Goal: Transaction & Acquisition: Book appointment/travel/reservation

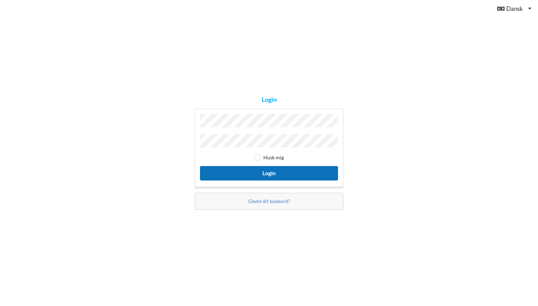
click at [258, 169] on button "Login" at bounding box center [269, 173] width 138 height 14
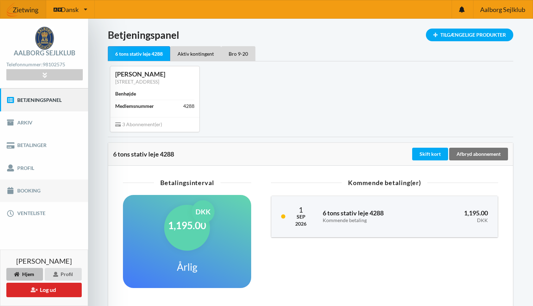
click at [37, 191] on link "Booking" at bounding box center [44, 190] width 88 height 23
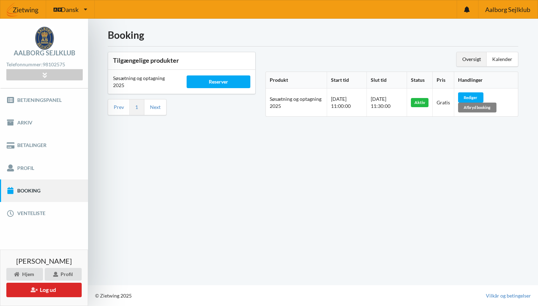
click at [481, 107] on div "Afbryd booking" at bounding box center [477, 107] width 38 height 10
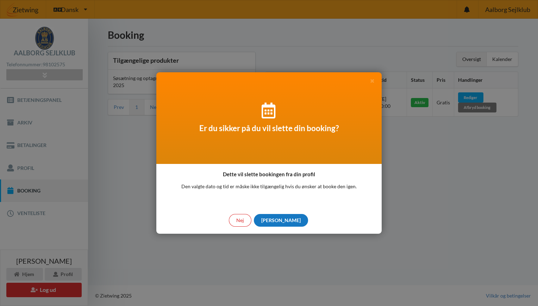
click at [279, 217] on div "[PERSON_NAME]" at bounding box center [281, 220] width 54 height 13
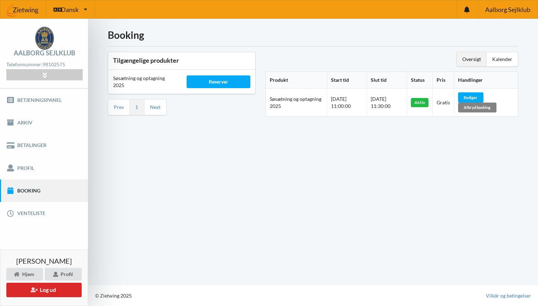
click at [483, 104] on div "Afbryd booking" at bounding box center [477, 107] width 38 height 10
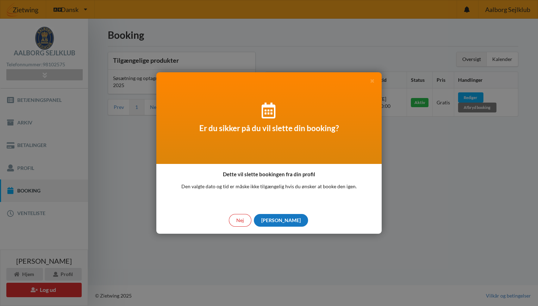
click at [279, 219] on div "[PERSON_NAME]" at bounding box center [281, 220] width 54 height 13
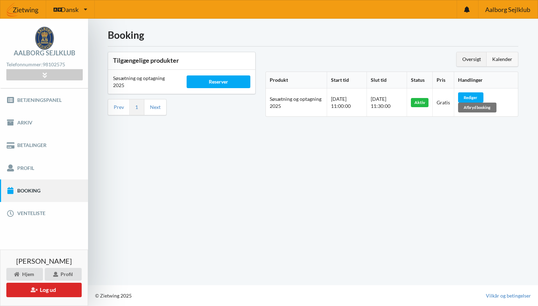
click at [499, 59] on div "Kalender" at bounding box center [502, 59] width 31 height 14
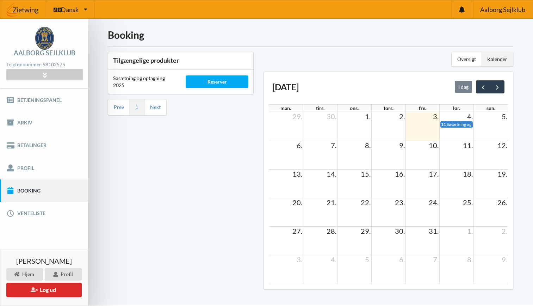
click at [377, 37] on h1 "Booking" at bounding box center [310, 35] width 405 height 13
click at [56, 189] on link "Booking" at bounding box center [44, 190] width 88 height 23
click at [222, 83] on div "Reserver" at bounding box center [217, 81] width 63 height 13
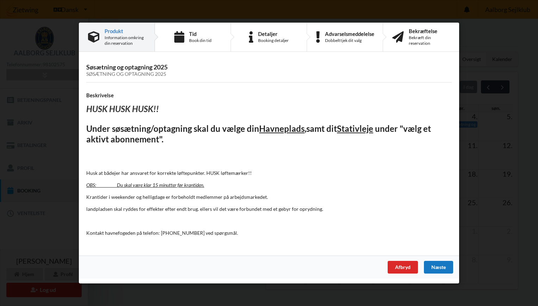
click at [444, 264] on div "Næste" at bounding box center [438, 267] width 29 height 13
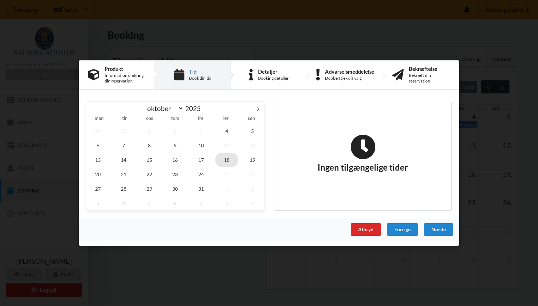
click at [226, 157] on span "18" at bounding box center [226, 160] width 23 height 14
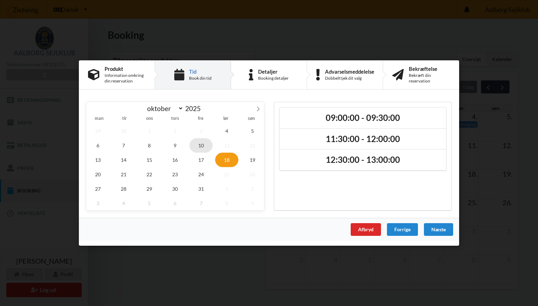
click at [203, 142] on span "10" at bounding box center [200, 145] width 23 height 14
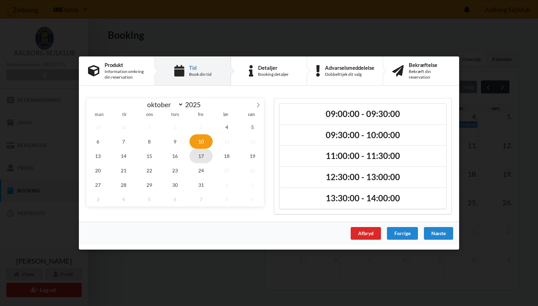
click at [203, 156] on span "17" at bounding box center [200, 156] width 23 height 14
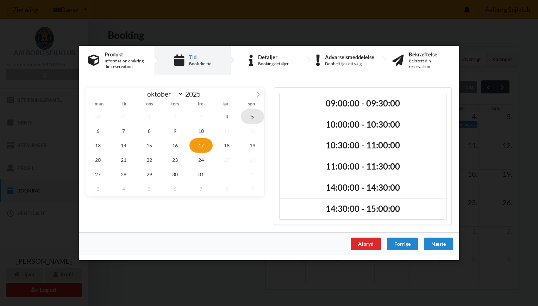
click at [256, 117] on span "5" at bounding box center [252, 116] width 23 height 14
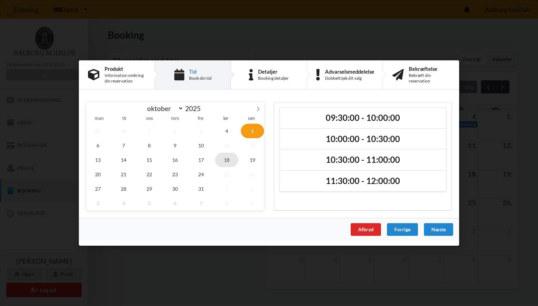
click at [227, 160] on span "18" at bounding box center [226, 160] width 23 height 14
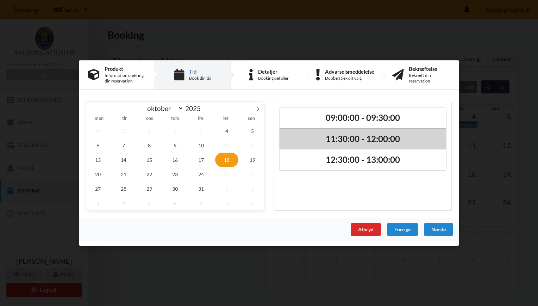
click at [338, 136] on h2 "11:30:00 - 12:00:00" at bounding box center [363, 138] width 157 height 11
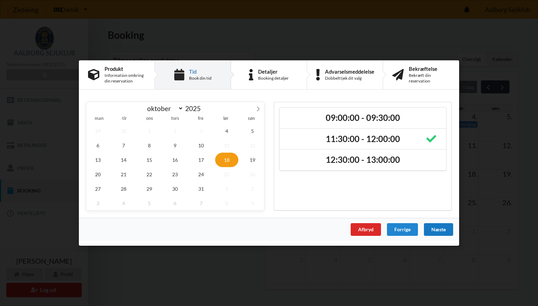
click at [444, 231] on div "Næste" at bounding box center [438, 229] width 29 height 13
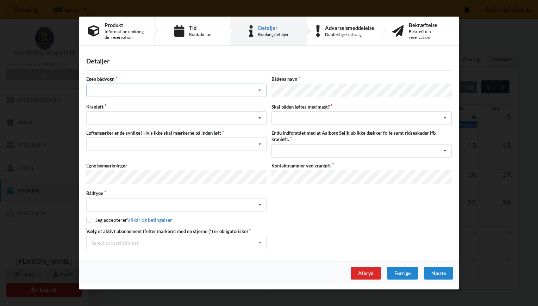
click at [260, 91] on icon at bounding box center [260, 90] width 11 height 13
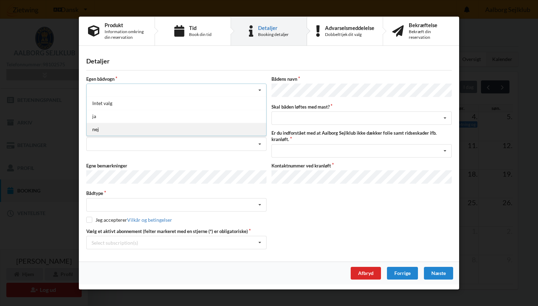
click at [195, 129] on div "nej" at bounding box center [177, 129] width 180 height 13
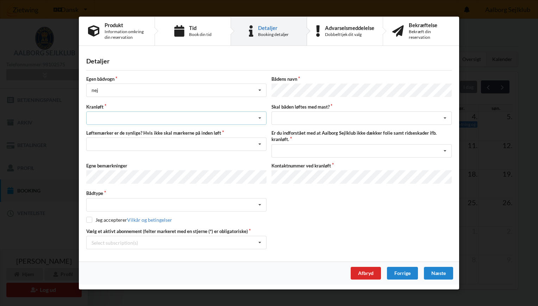
click at [260, 116] on icon at bounding box center [260, 118] width 11 height 13
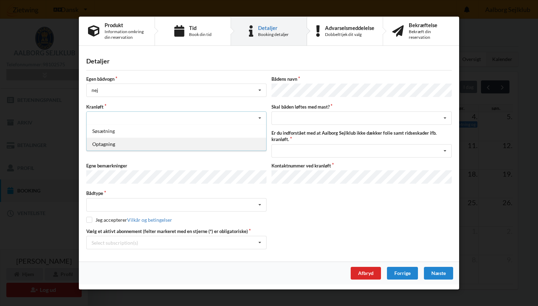
click at [185, 144] on div "Optagning" at bounding box center [177, 143] width 180 height 13
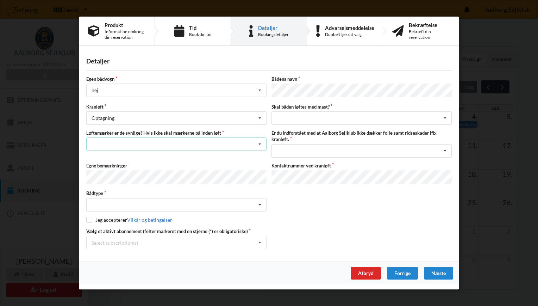
click at [259, 144] on icon at bounding box center [260, 144] width 11 height 13
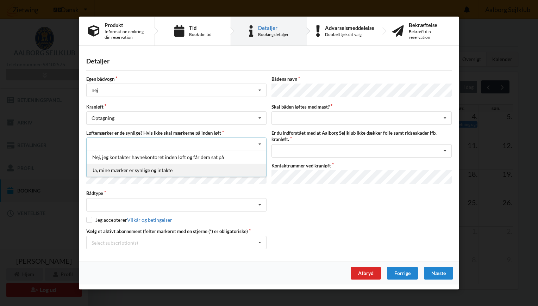
click at [186, 169] on div "Ja, mine mærker er synlige og intakte" at bounding box center [177, 169] width 180 height 13
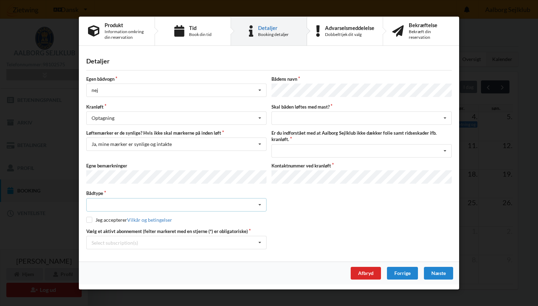
click at [260, 202] on icon at bounding box center [260, 204] width 11 height 13
click at [194, 227] on div "Sejlbåd" at bounding box center [177, 230] width 180 height 13
click at [91, 219] on input "checkbox" at bounding box center [89, 219] width 6 height 6
checkbox input "true"
click at [259, 241] on icon at bounding box center [260, 242] width 11 height 13
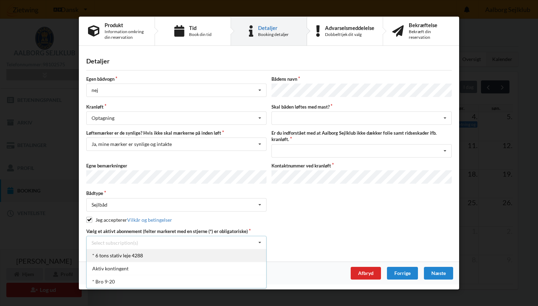
click at [161, 254] on div "* 6 tons stativ leje 4288" at bounding box center [177, 255] width 180 height 13
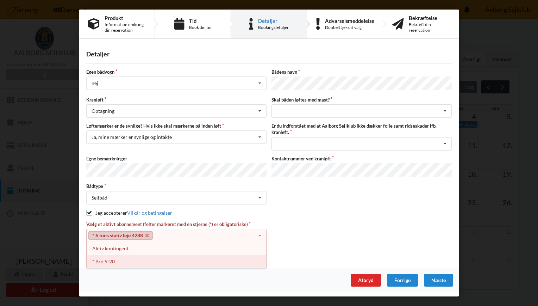
click at [124, 259] on div "* Bro 9-20" at bounding box center [177, 261] width 180 height 13
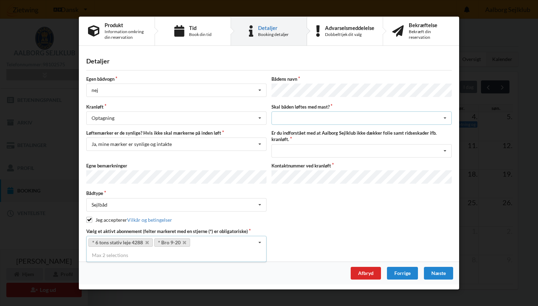
click at [368, 119] on div "intet valg ja nej" at bounding box center [362, 117] width 180 height 13
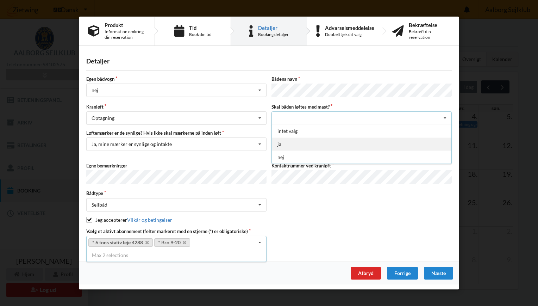
click at [304, 144] on div "ja" at bounding box center [362, 143] width 180 height 13
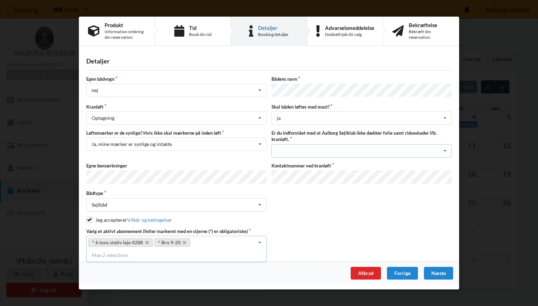
click at [405, 150] on div "Jeg har tæpper med og tager selv ansvaret for eventuelle folie samt ridseskader…" at bounding box center [362, 150] width 180 height 13
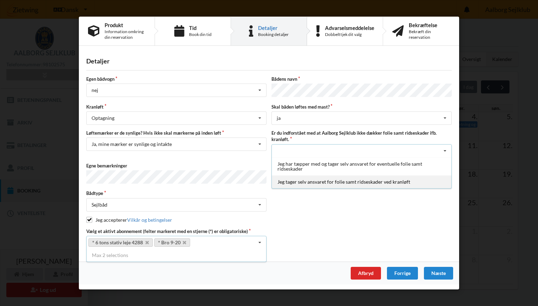
click at [361, 180] on div "Jeg tager selv ansvaret for folie samt ridseskader ved kranløft" at bounding box center [362, 181] width 180 height 13
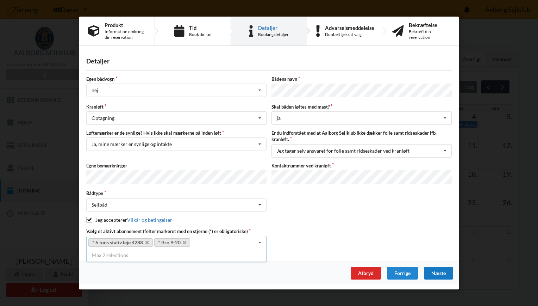
click at [436, 268] on div "Næste" at bounding box center [438, 273] width 29 height 13
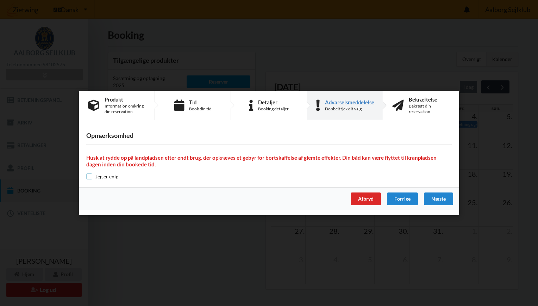
click at [89, 177] on input "checkbox" at bounding box center [89, 176] width 6 height 6
checkbox input "true"
click at [440, 197] on div "Næste" at bounding box center [438, 198] width 29 height 13
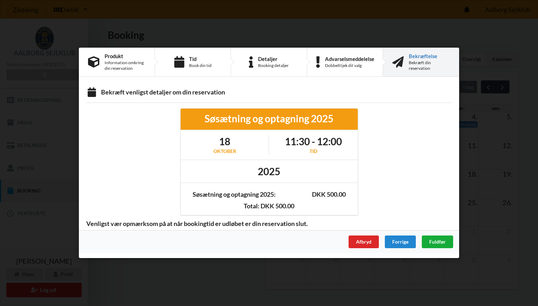
click at [436, 240] on span "Fuldfør" at bounding box center [437, 242] width 17 height 6
